Goal: Task Accomplishment & Management: Manage account settings

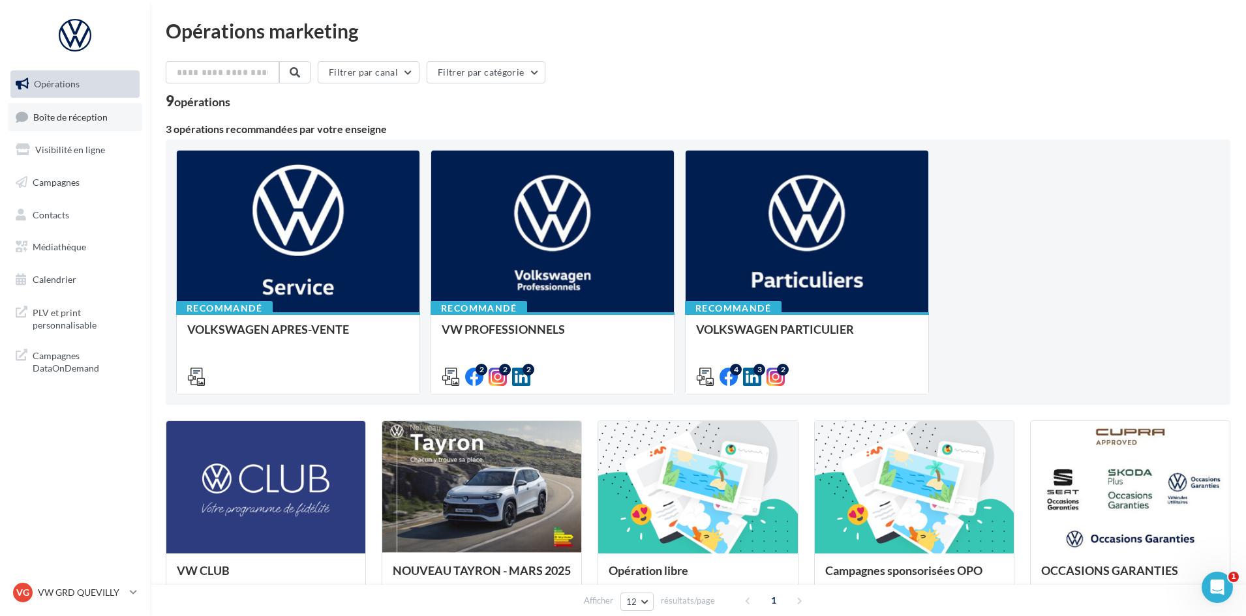
click at [51, 117] on span "Boîte de réception" at bounding box center [70, 116] width 74 height 11
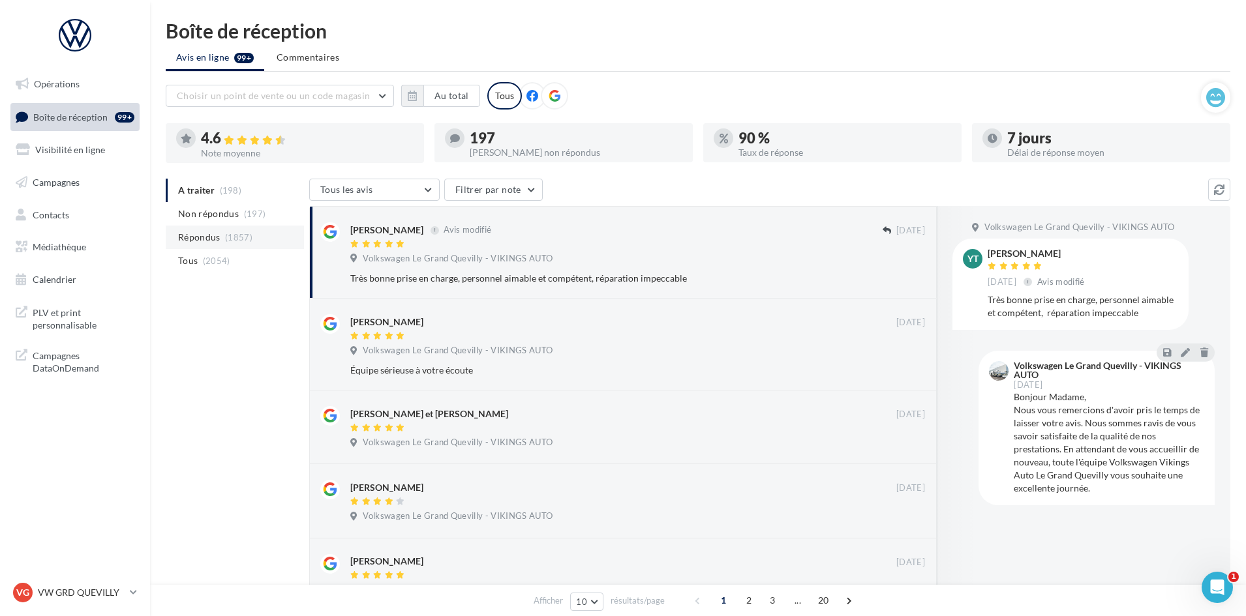
click at [211, 237] on span "Répondus" at bounding box center [199, 237] width 42 height 13
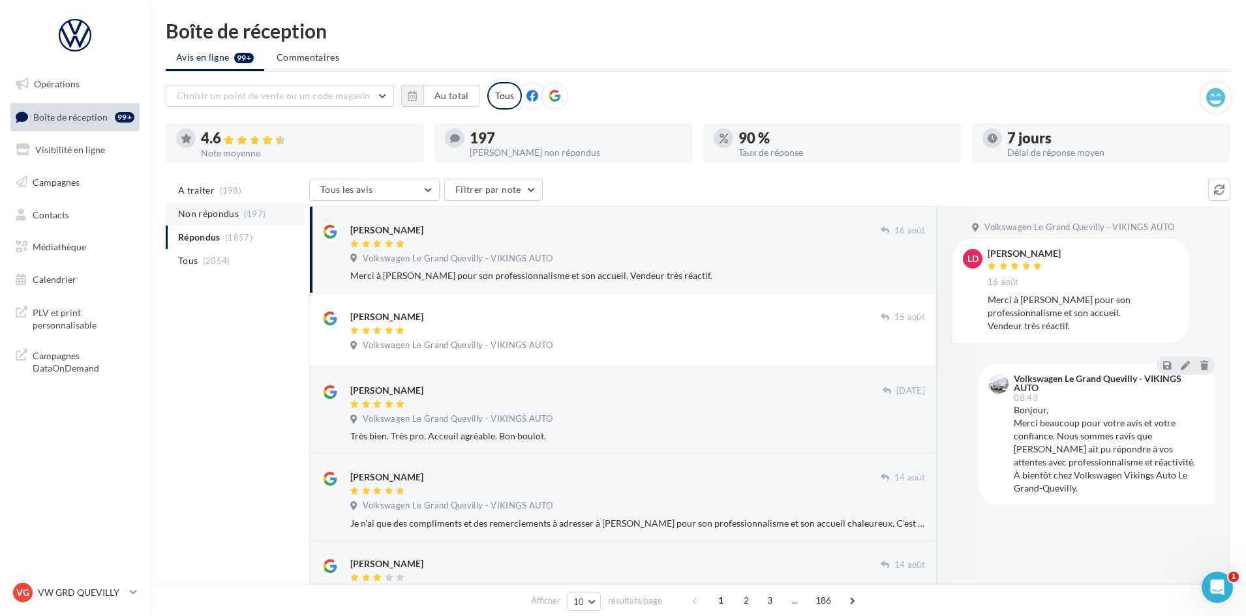
click at [205, 217] on span "Non répondus" at bounding box center [208, 213] width 61 height 13
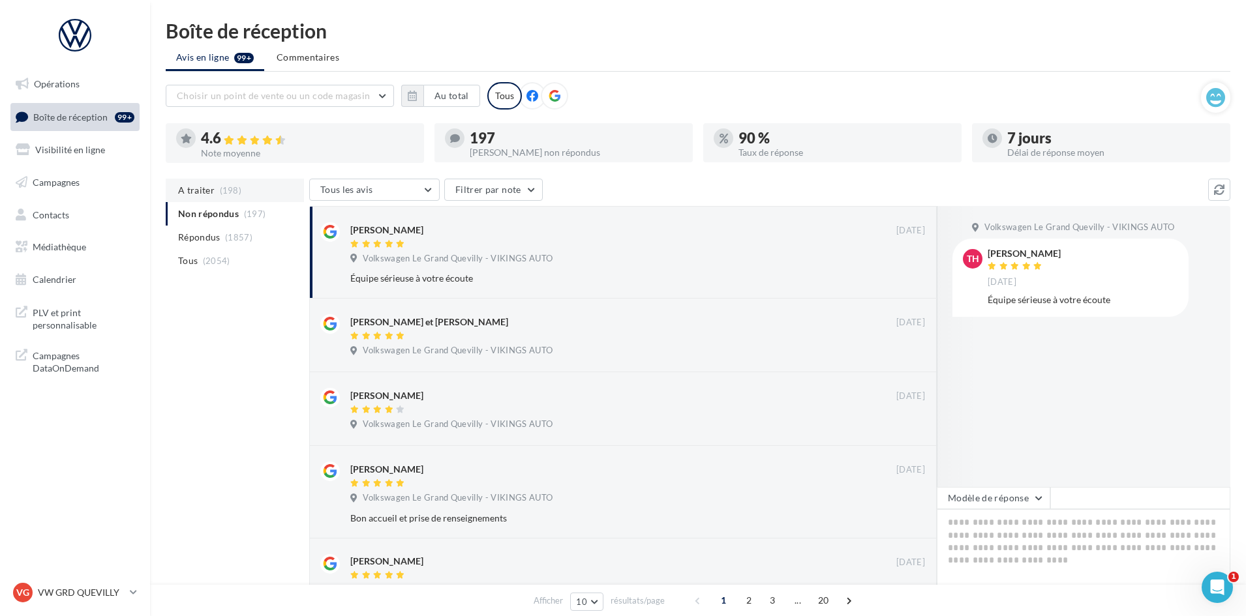
click at [204, 182] on li "A traiter (198)" at bounding box center [235, 190] width 138 height 23
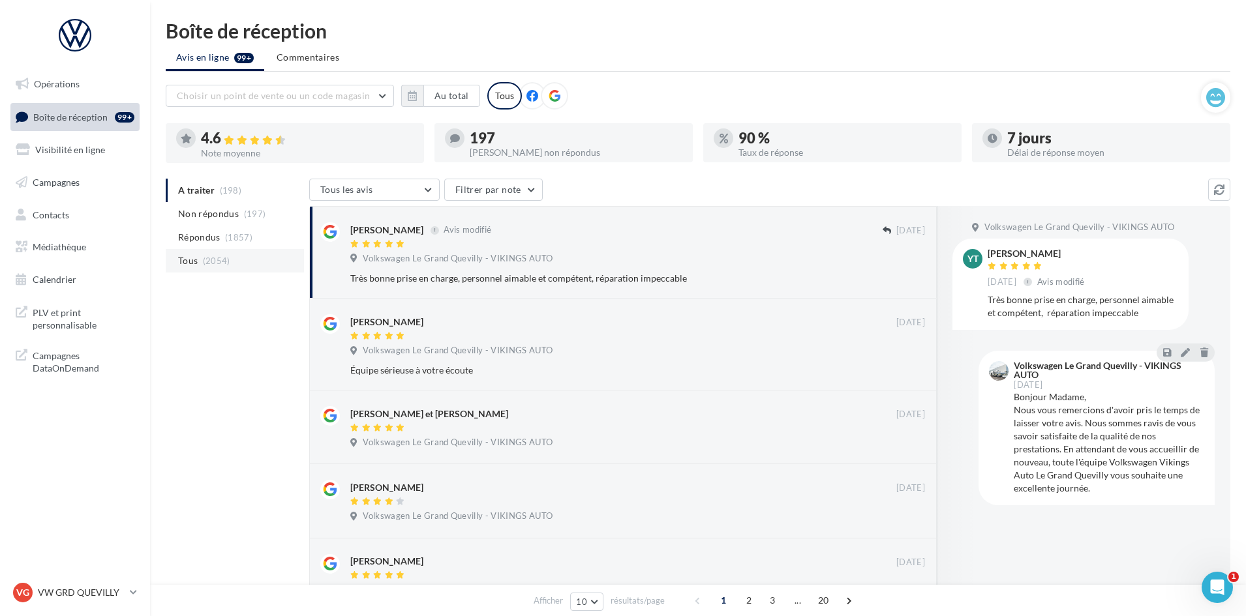
click at [228, 265] on span "(2054)" at bounding box center [216, 261] width 27 height 10
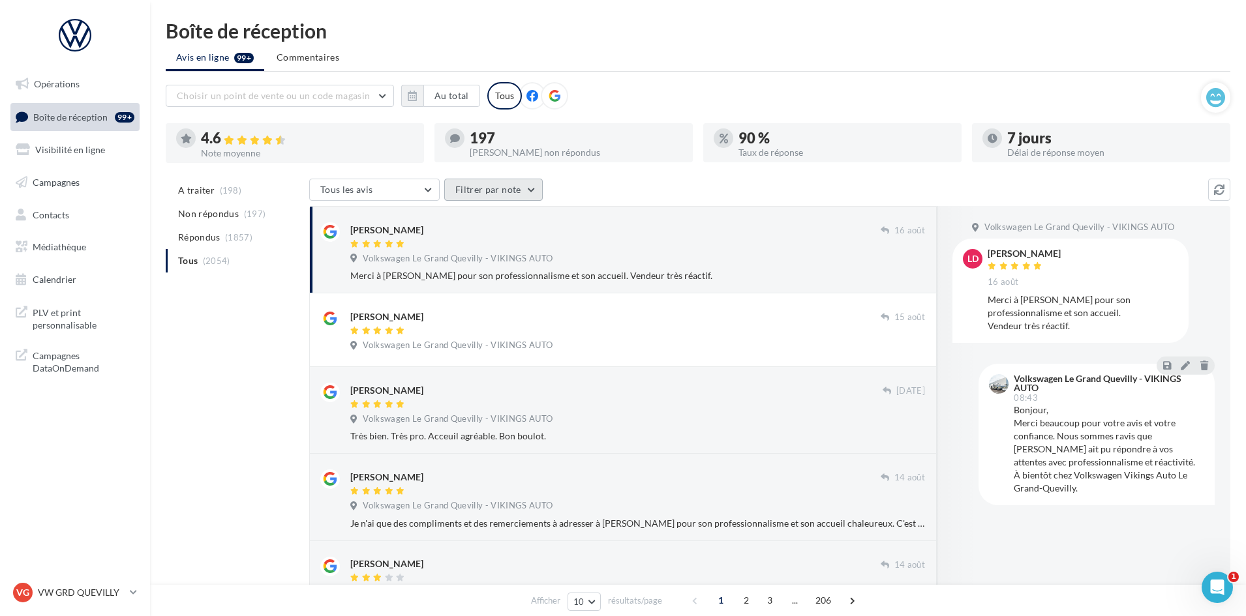
click at [481, 189] on button "Filtrer par note" at bounding box center [493, 190] width 98 height 22
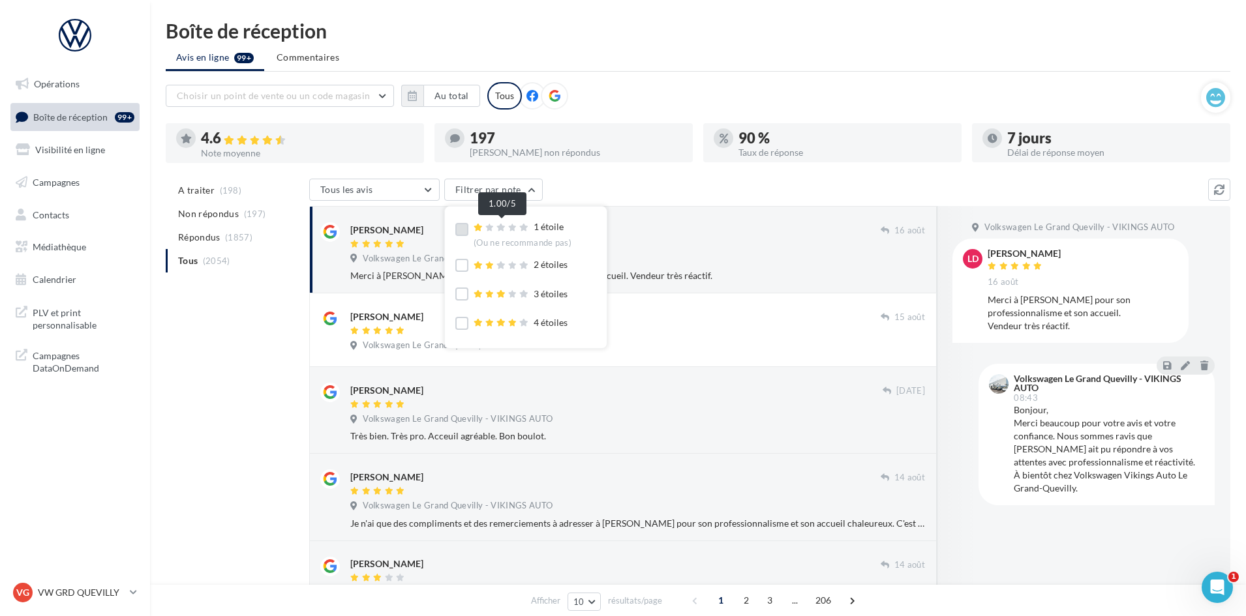
click at [501, 225] on icon at bounding box center [500, 228] width 9 height 8
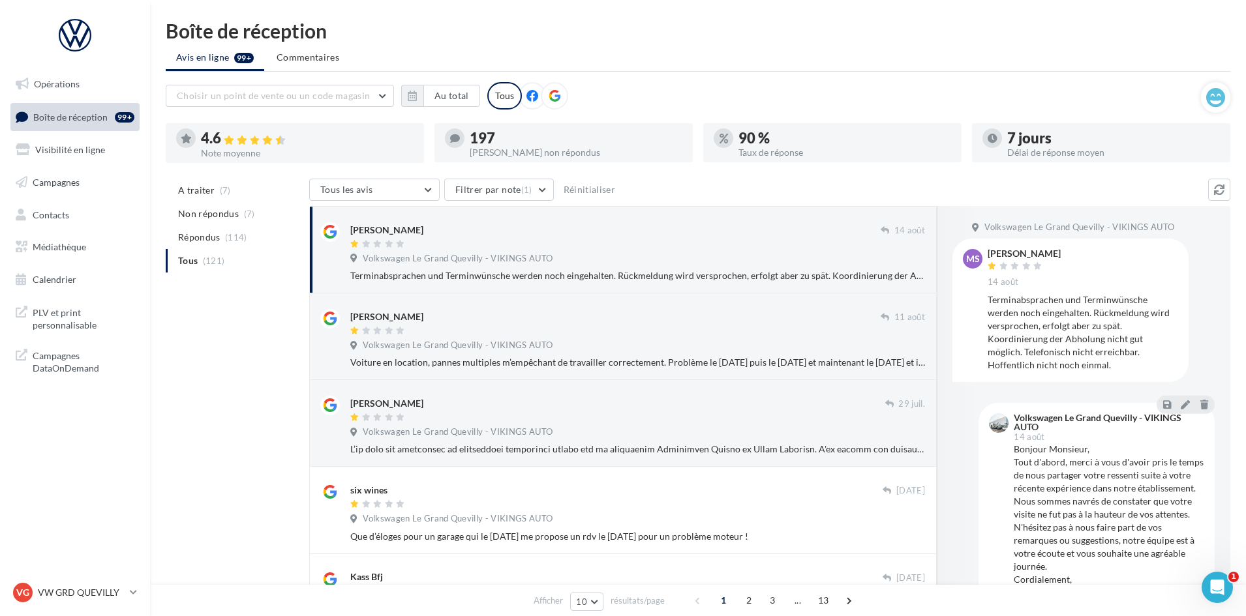
scroll to position [14, 0]
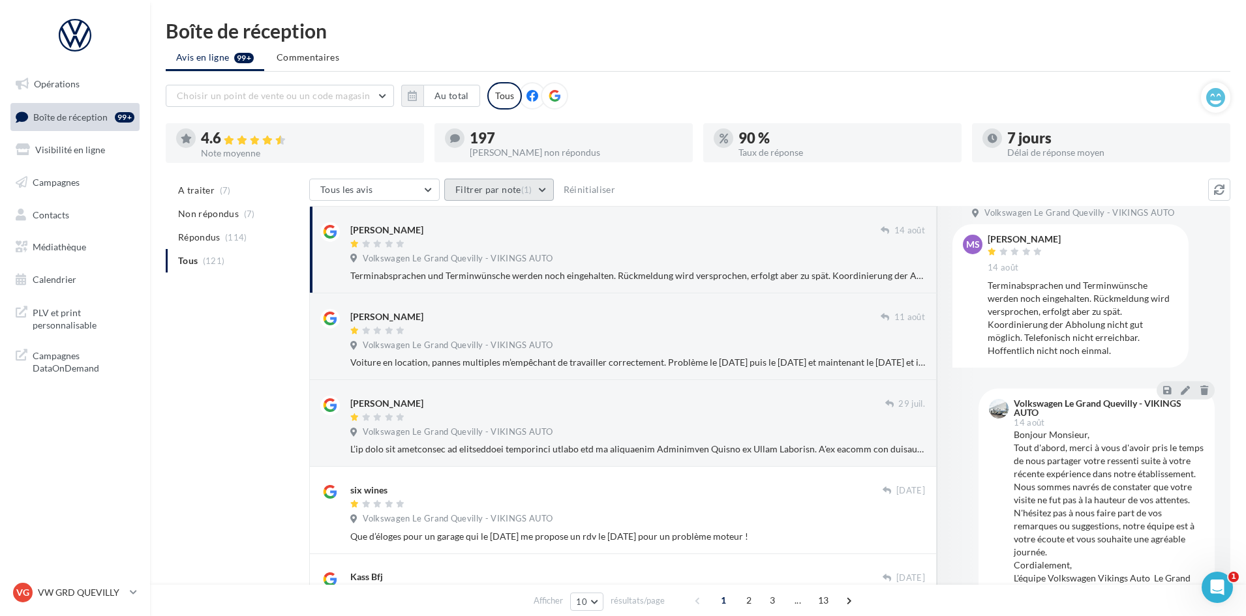
click at [496, 190] on button "Filtrer par note (1)" at bounding box center [499, 190] width 110 height 22
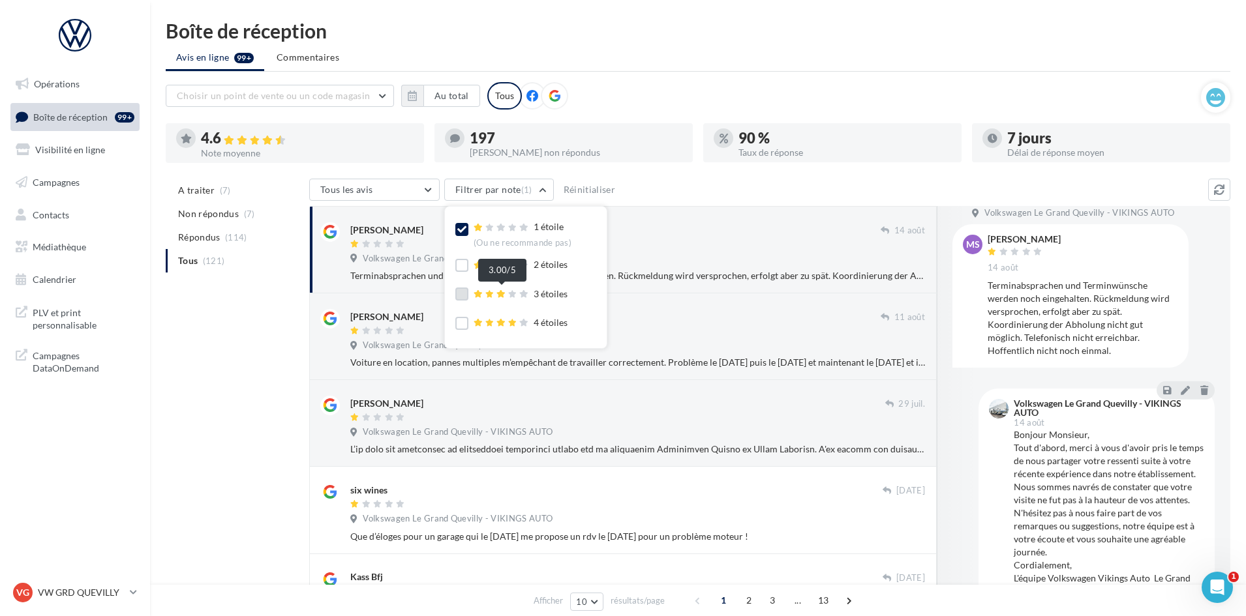
click at [499, 291] on icon at bounding box center [500, 294] width 9 height 8
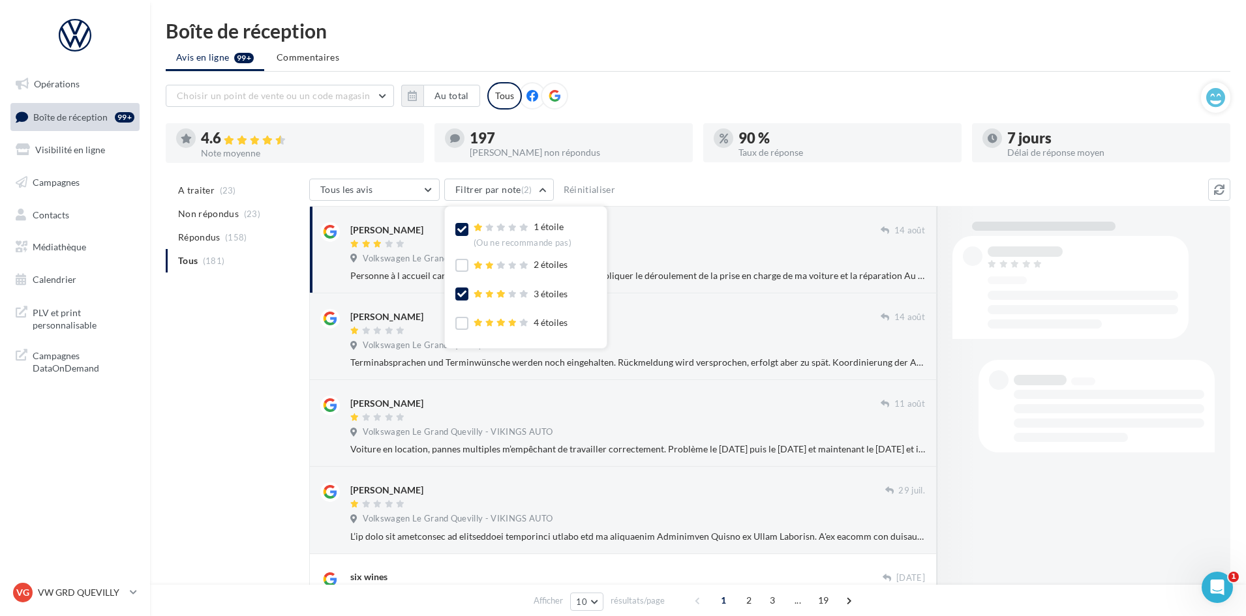
click at [467, 226] on label at bounding box center [461, 229] width 13 height 13
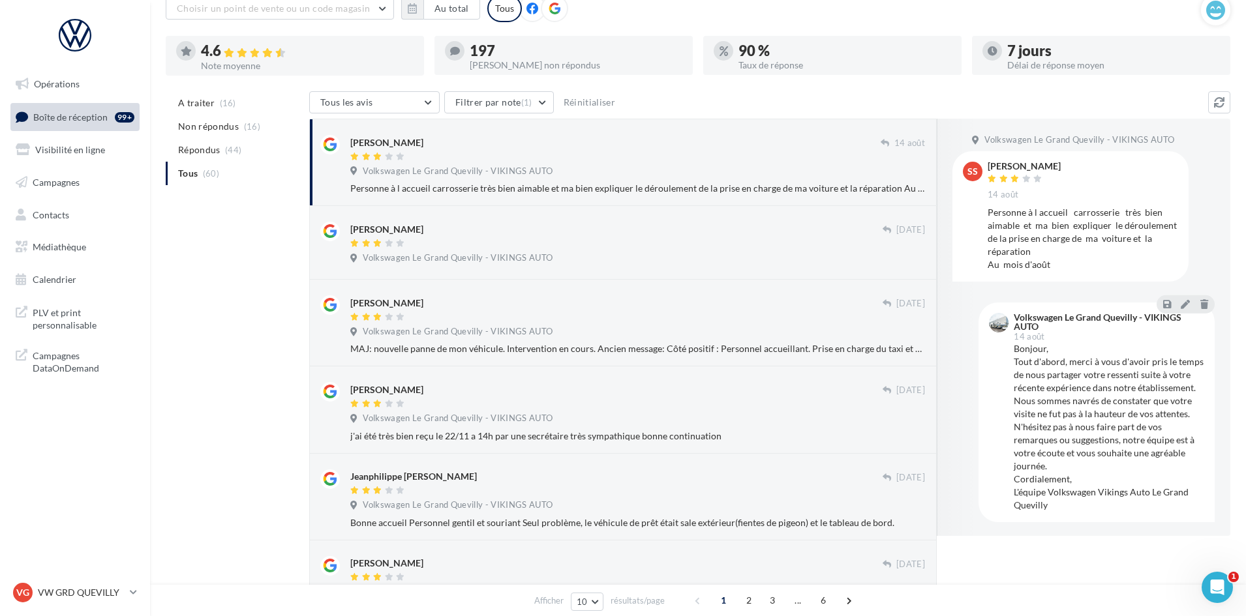
scroll to position [0, 0]
